Goal: Task Accomplishment & Management: Manage account settings

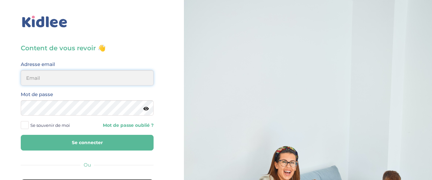
click at [84, 78] on input "email" at bounding box center [87, 77] width 133 height 15
type input "tl_voduy@yahoo.com"
click at [21, 135] on button "Se connecter" at bounding box center [87, 143] width 133 height 16
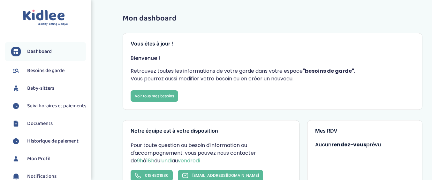
click at [56, 105] on span "Suivi horaires et paiements" at bounding box center [56, 106] width 59 height 8
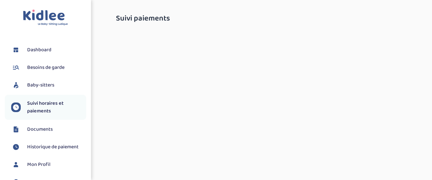
select select "septembre 2025"
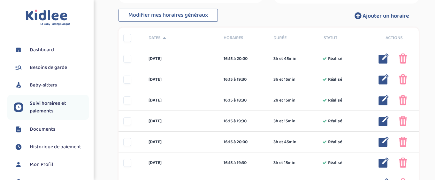
scroll to position [128, 0]
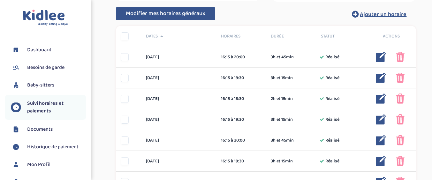
click at [182, 12] on span "Modifier mes horaires généraux" at bounding box center [166, 13] width 80 height 9
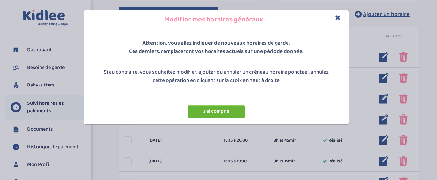
click at [223, 112] on button "J'ai compris" at bounding box center [217, 111] width 58 height 12
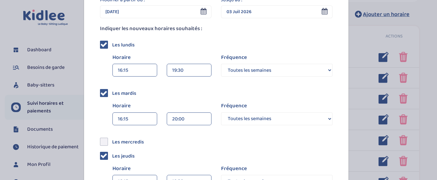
scroll to position [96, 0]
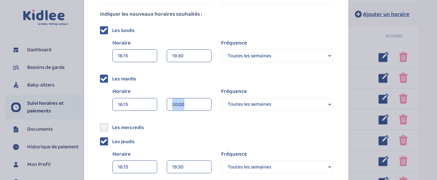
drag, startPoint x: 193, startPoint y: 103, endPoint x: 146, endPoint y: 102, distance: 47.0
click at [146, 102] on div "Horaire 16:15 00:00 00:15 00:30 00:45 01:00 01:15 01:30 01:45 20:00" at bounding box center [162, 99] width 109 height 25
drag, startPoint x: 146, startPoint y: 102, endPoint x: 180, endPoint y: 105, distance: 34.3
click at [180, 105] on div "20:00" at bounding box center [189, 104] width 34 height 13
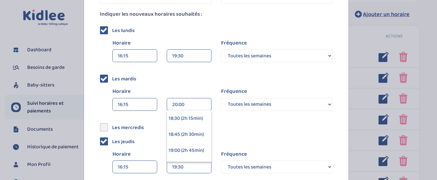
scroll to position [160, 0]
click at [180, 149] on div "19:30 (3h 15min)" at bounding box center [189, 150] width 44 height 16
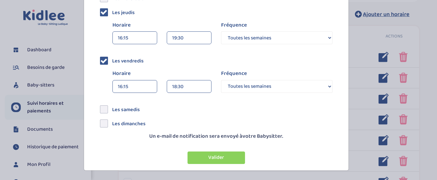
scroll to position [225, 0]
click at [230, 155] on button "Valider" at bounding box center [217, 157] width 58 height 12
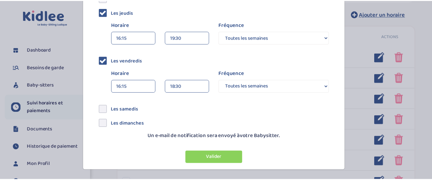
scroll to position [0, 0]
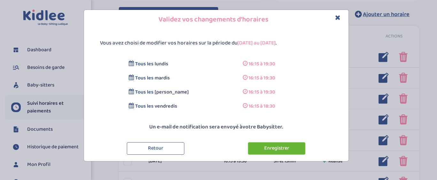
click at [264, 150] on button "Enregistrer" at bounding box center [277, 148] width 58 height 12
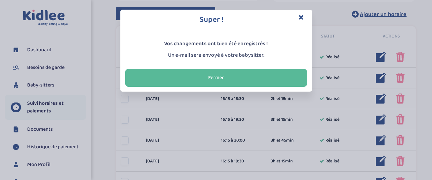
click at [302, 17] on icon "Close" at bounding box center [301, 17] width 5 height 7
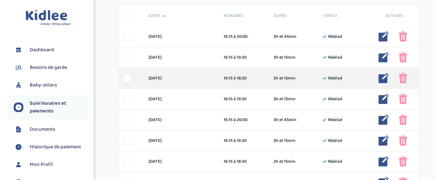
scroll to position [160, 0]
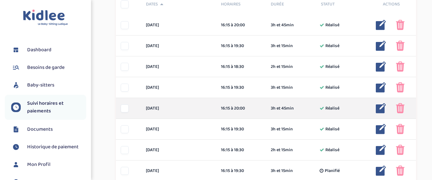
click at [383, 108] on img at bounding box center [381, 108] width 10 height 10
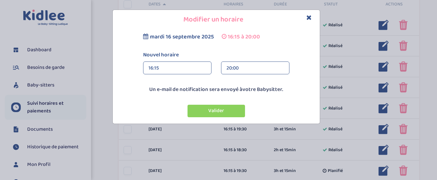
click at [237, 66] on div "20:00" at bounding box center [256, 68] width 58 height 13
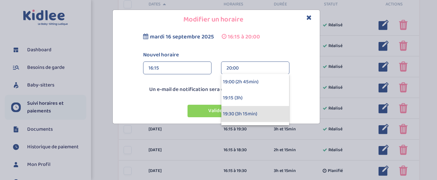
click at [235, 116] on div "19:30 (3h 15min)" at bounding box center [255, 114] width 68 height 16
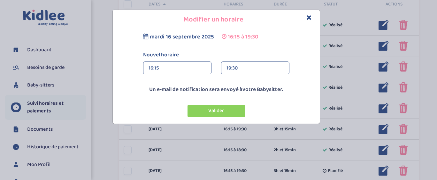
click at [228, 104] on div "Valider" at bounding box center [216, 109] width 204 height 24
click at [226, 114] on button "Valider" at bounding box center [217, 111] width 58 height 12
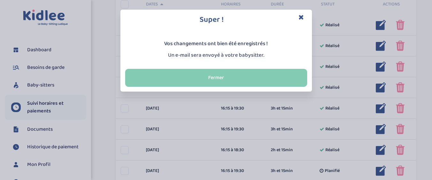
click at [229, 79] on button "Fermer" at bounding box center [216, 78] width 182 height 18
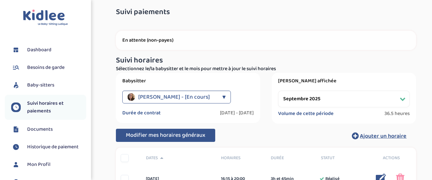
scroll to position [0, 0]
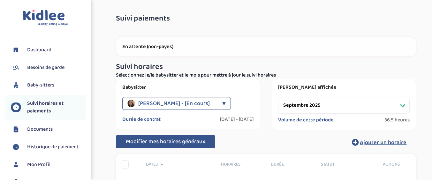
click at [45, 129] on span "Documents" at bounding box center [40, 129] width 26 height 8
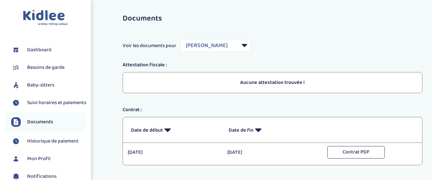
select select "19514"
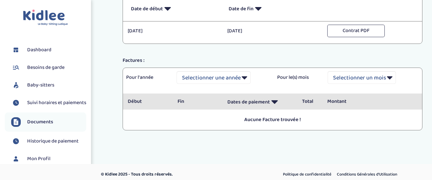
scroll to position [126, 0]
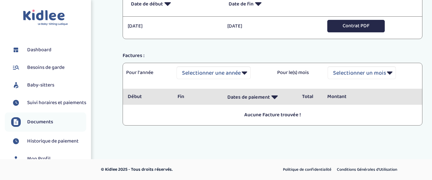
click at [340, 26] on button "Contrat PDF" at bounding box center [357, 26] width 58 height 12
click at [360, 27] on button "Contrat PDF" at bounding box center [357, 26] width 58 height 12
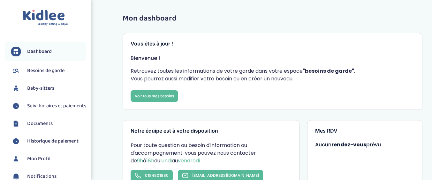
click at [29, 53] on span "Dashboard" at bounding box center [39, 52] width 25 height 8
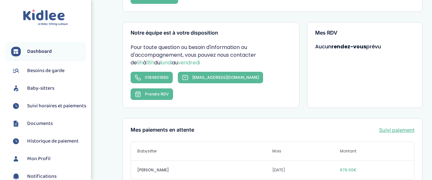
scroll to position [160, 0]
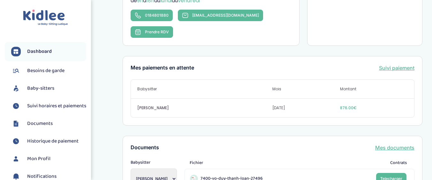
click at [397, 64] on link "Suivi paiement" at bounding box center [396, 68] width 35 height 8
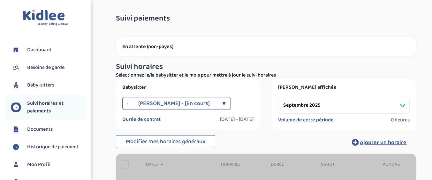
select select "septembre 2025"
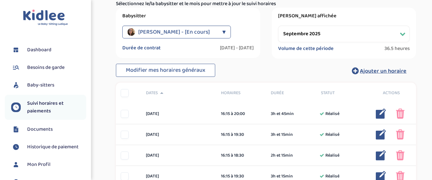
scroll to position [96, 0]
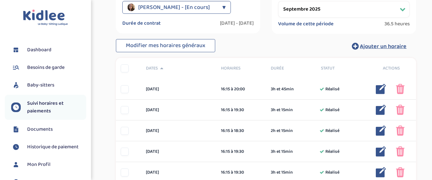
click at [431, 151] on div "Suivi paiements dlRxWoCrciU6JQYvIGP04MpRiYhhEJqUSxJLJUJ6 En attente (non-payes)…" at bounding box center [266, 131] width 332 height 435
